Goal: Task Accomplishment & Management: Manage account settings

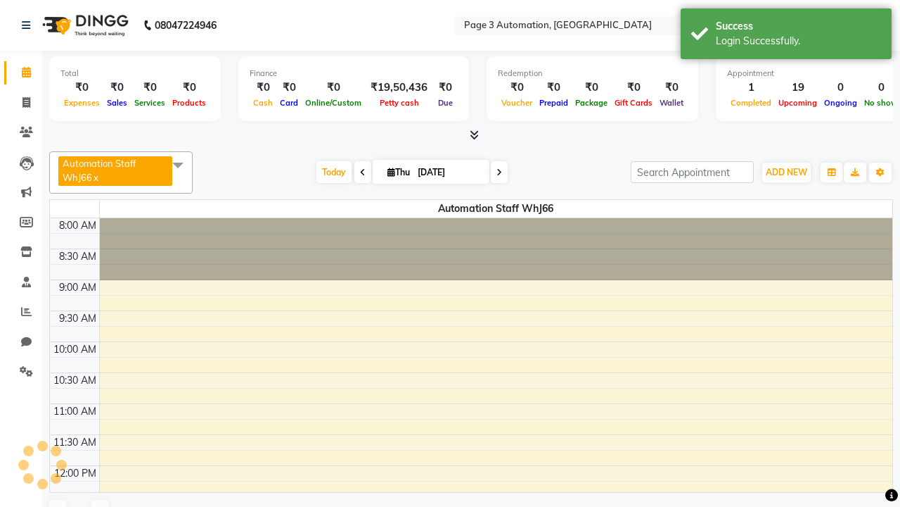
select select "en"
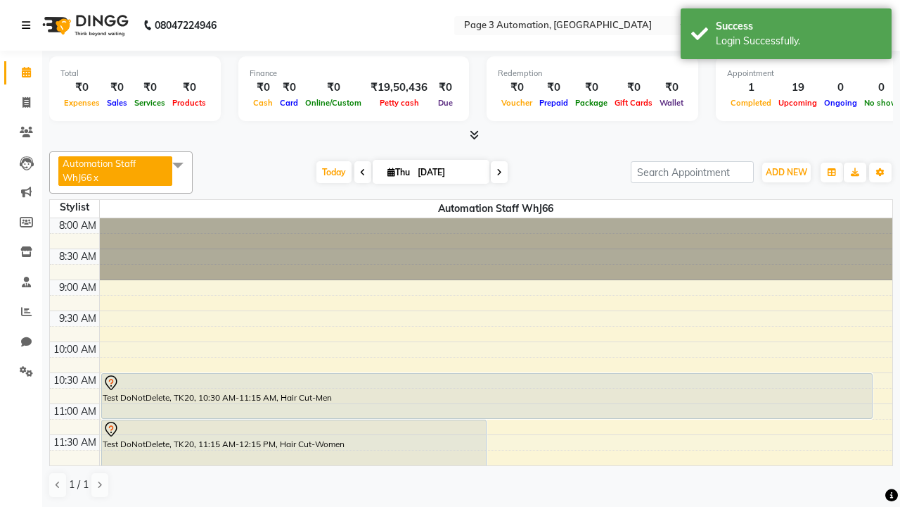
click at [29, 25] on icon at bounding box center [26, 25] width 8 height 10
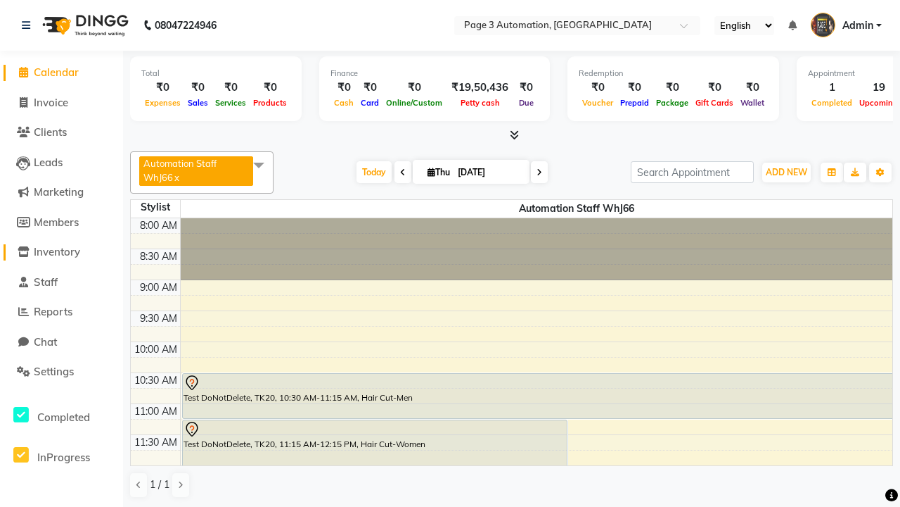
click at [61, 252] on span "Inventory" at bounding box center [57, 251] width 46 height 13
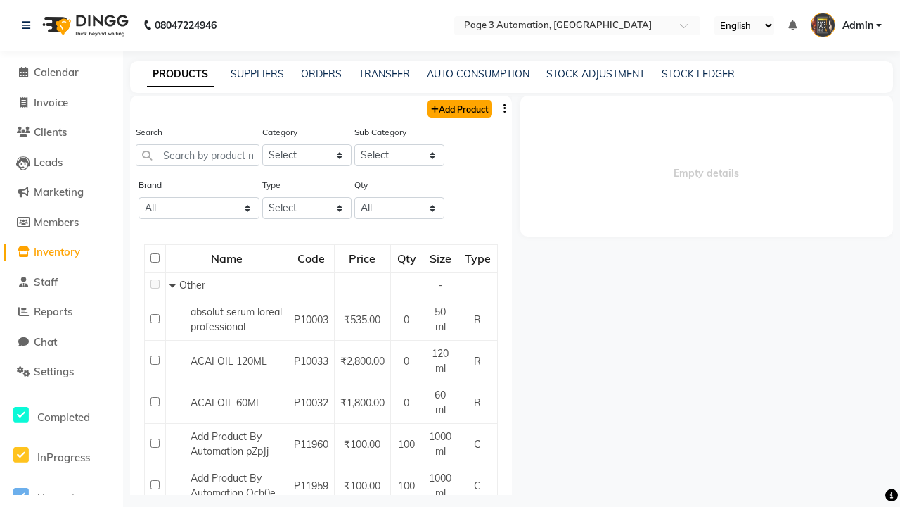
click at [459, 108] on link "Add Product" at bounding box center [460, 109] width 65 height 18
select select "true"
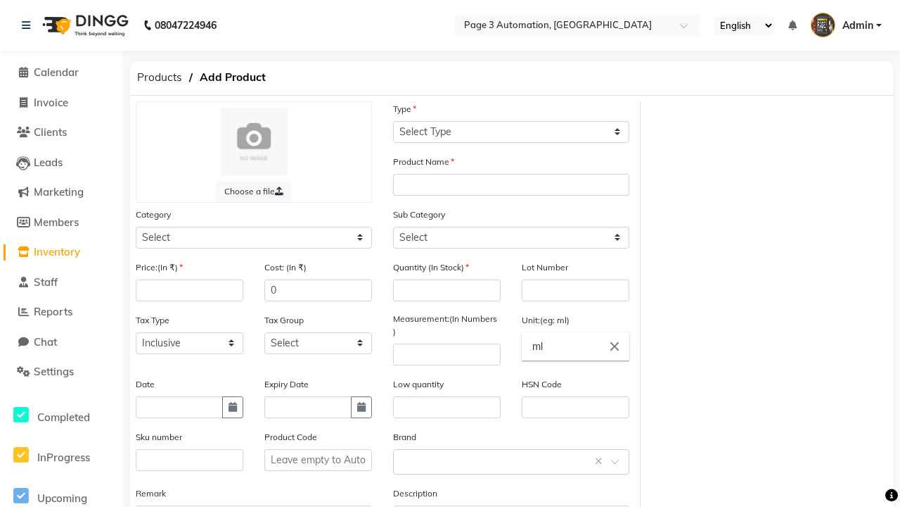
select select "C"
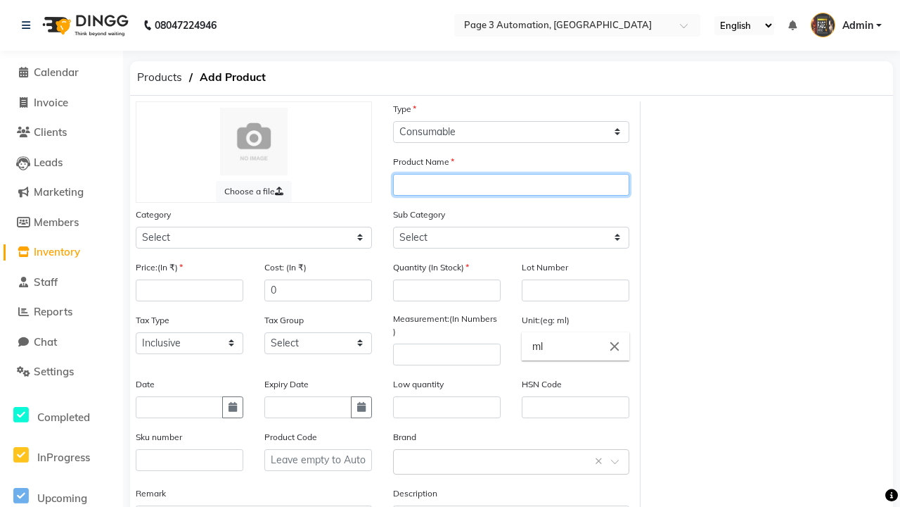
type input "Auto Product rTBe"
select select "41401000"
select select "41401002"
type input "Auto Product rTBe"
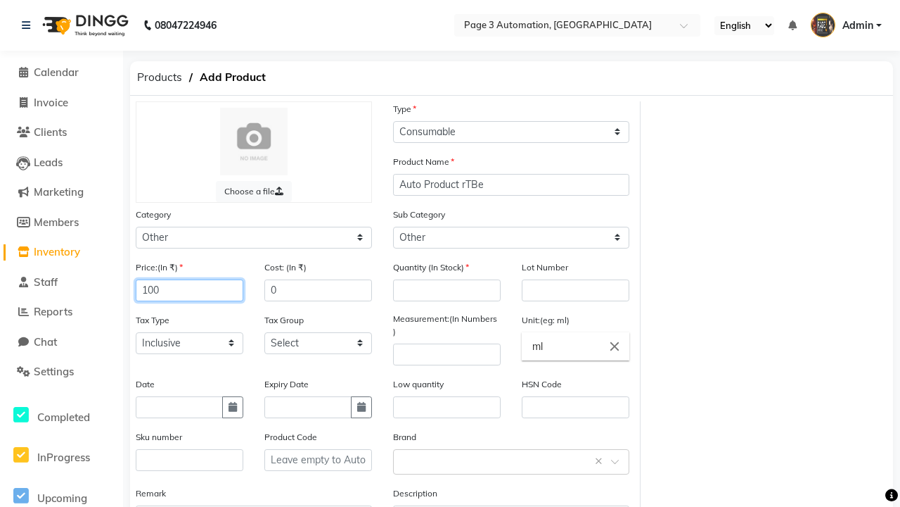
type input "100"
type input "150"
type input "100"
type input "1000"
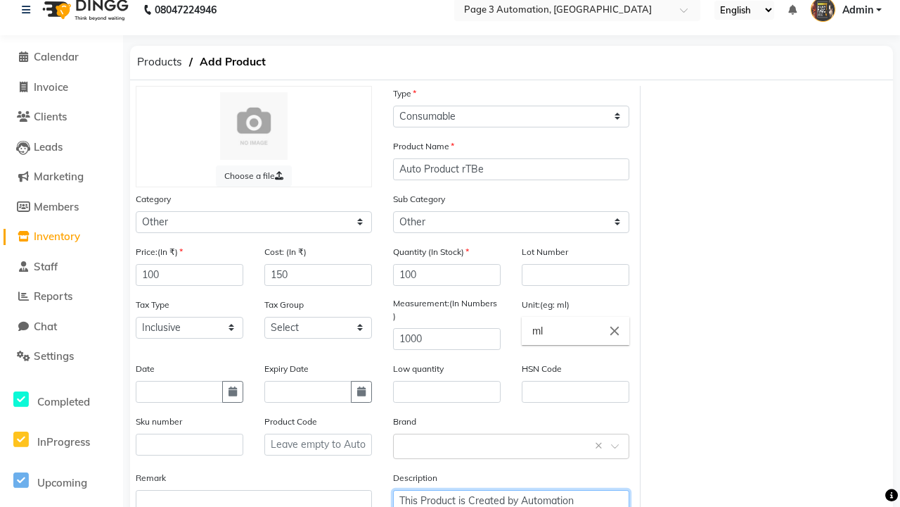
type textarea "This Product is Created by Automation"
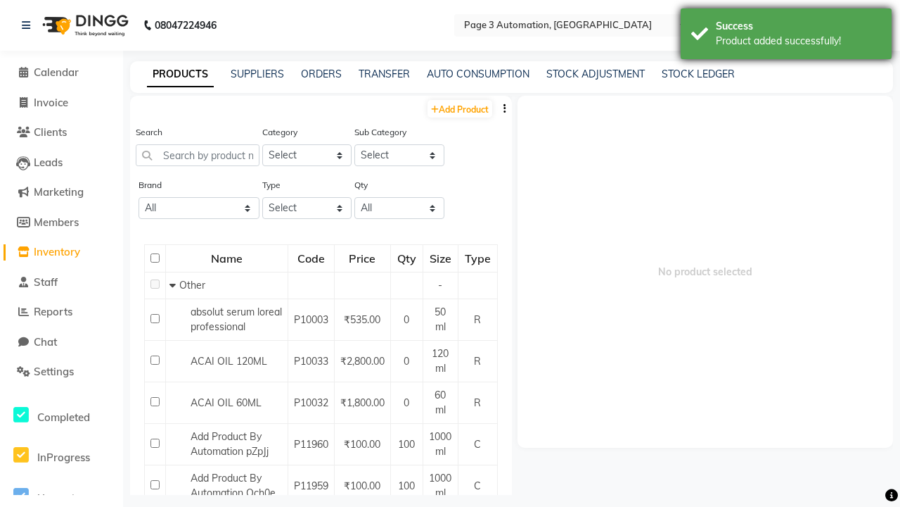
click at [787, 36] on div "Product added successfully!" at bounding box center [798, 41] width 165 height 15
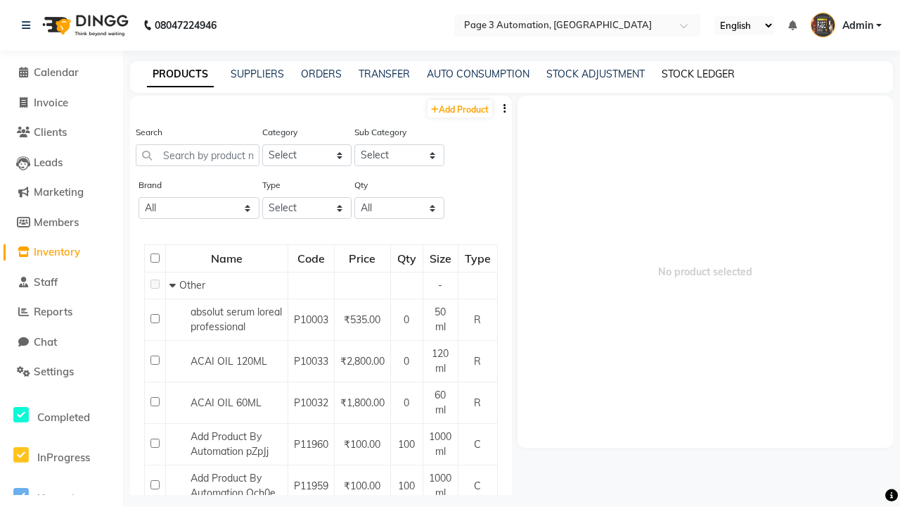
click at [699, 74] on link "STOCK LEDGER" at bounding box center [698, 74] width 73 height 13
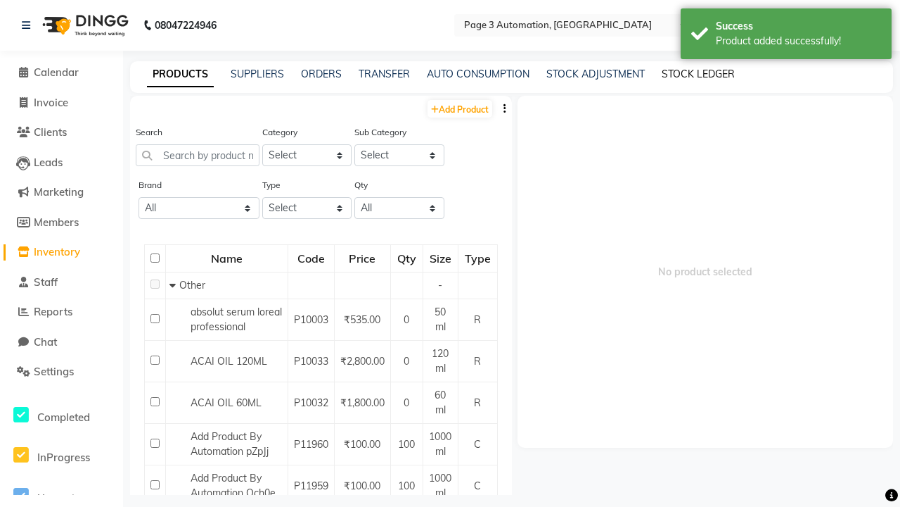
select select "all"
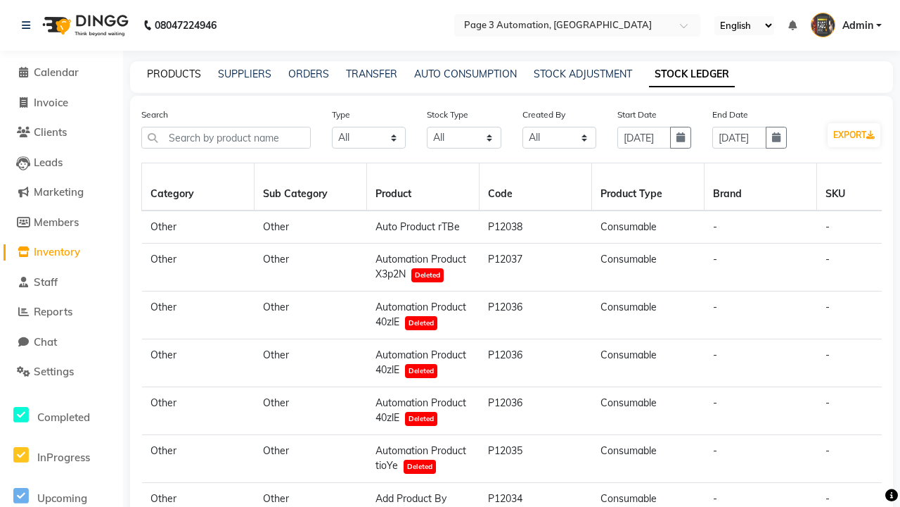
click at [174, 74] on link "PRODUCTS" at bounding box center [174, 74] width 54 height 13
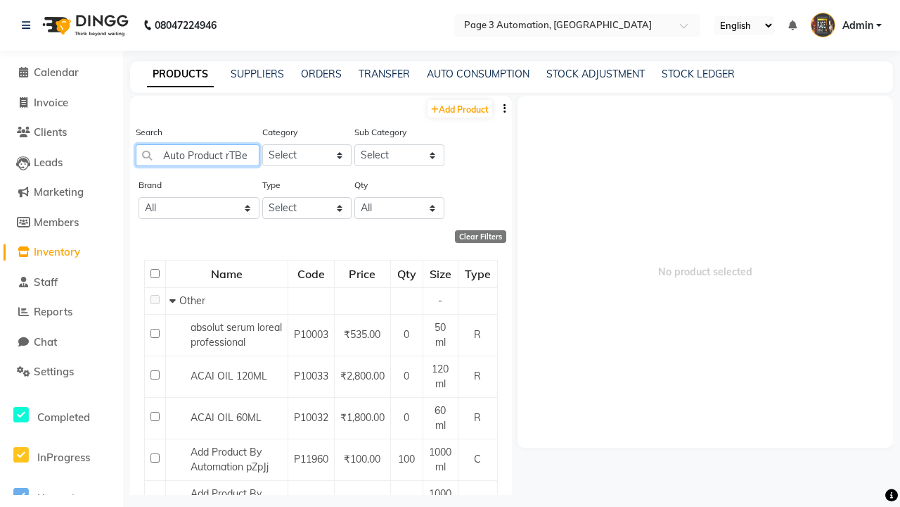
type input "Auto Product rTBe"
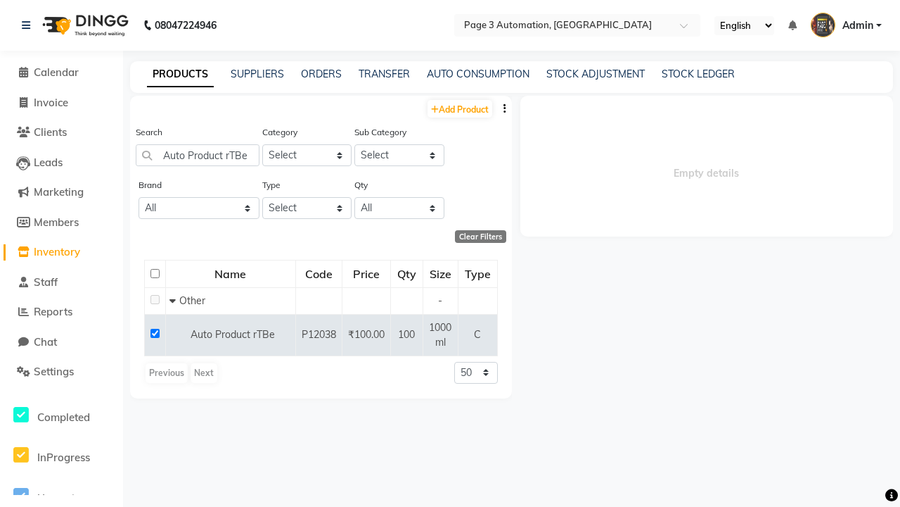
select select
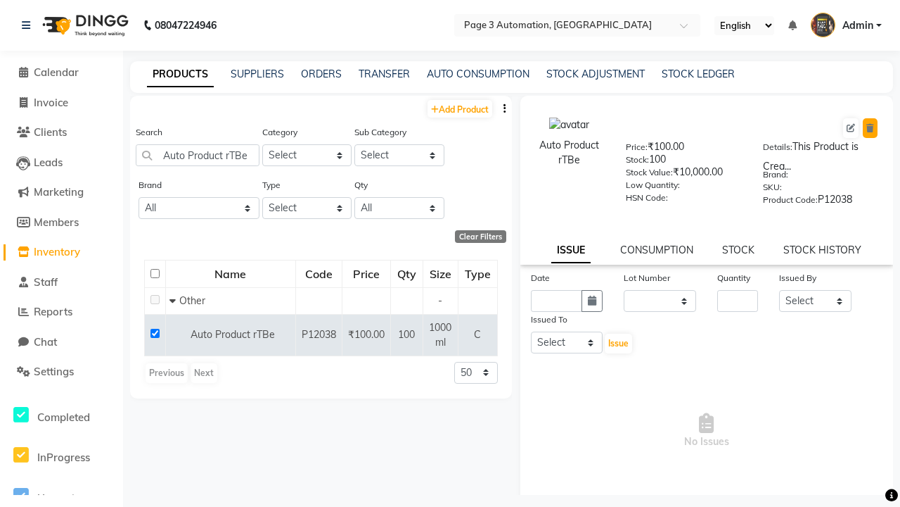
click at [870, 128] on icon at bounding box center [871, 128] width 8 height 8
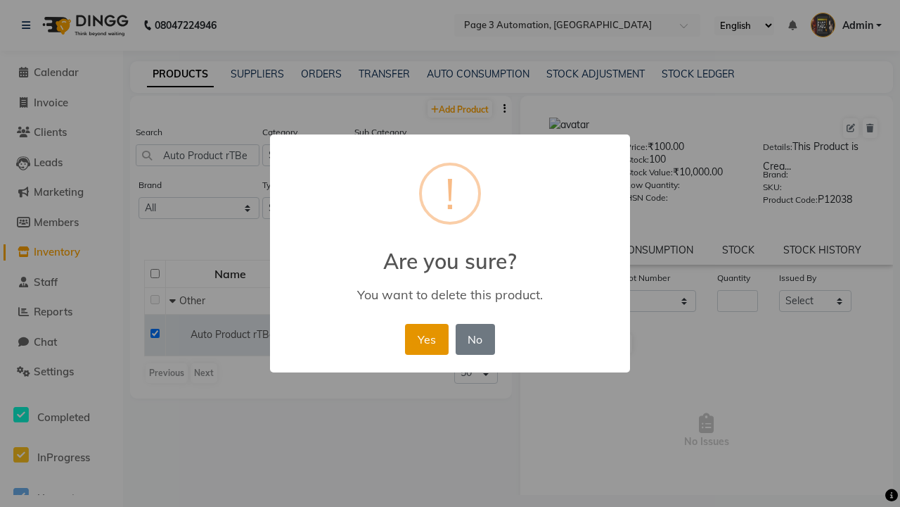
click at [426, 338] on button "Yes" at bounding box center [426, 339] width 43 height 31
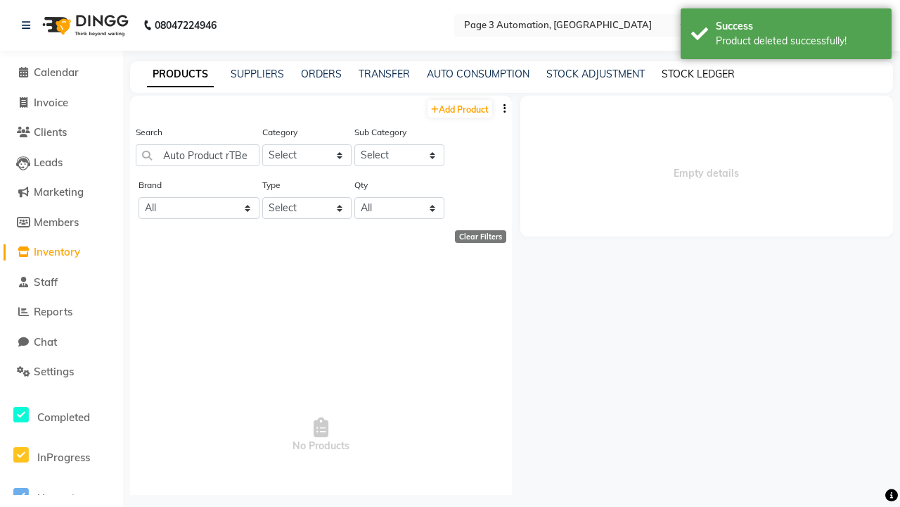
click at [787, 36] on div "Product deleted successfully!" at bounding box center [798, 41] width 165 height 15
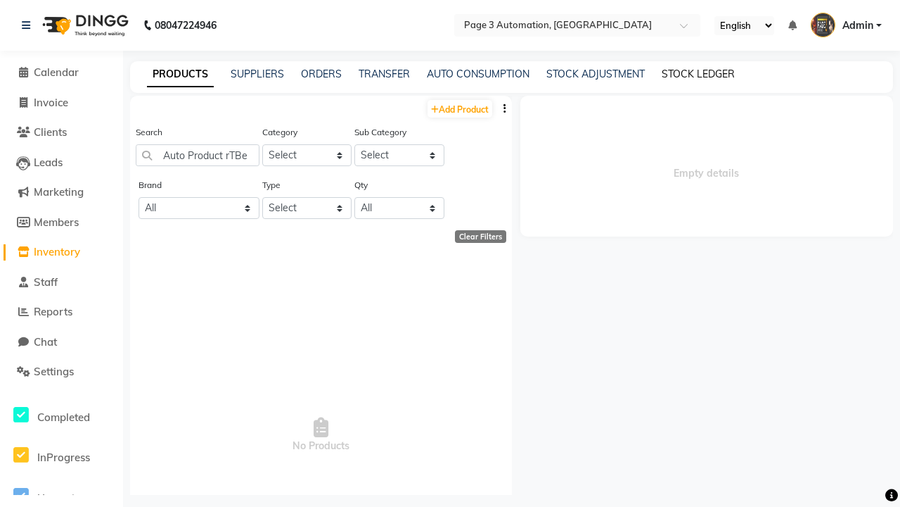
click at [699, 74] on link "STOCK LEDGER" at bounding box center [698, 74] width 73 height 13
